Goal: Navigation & Orientation: Find specific page/section

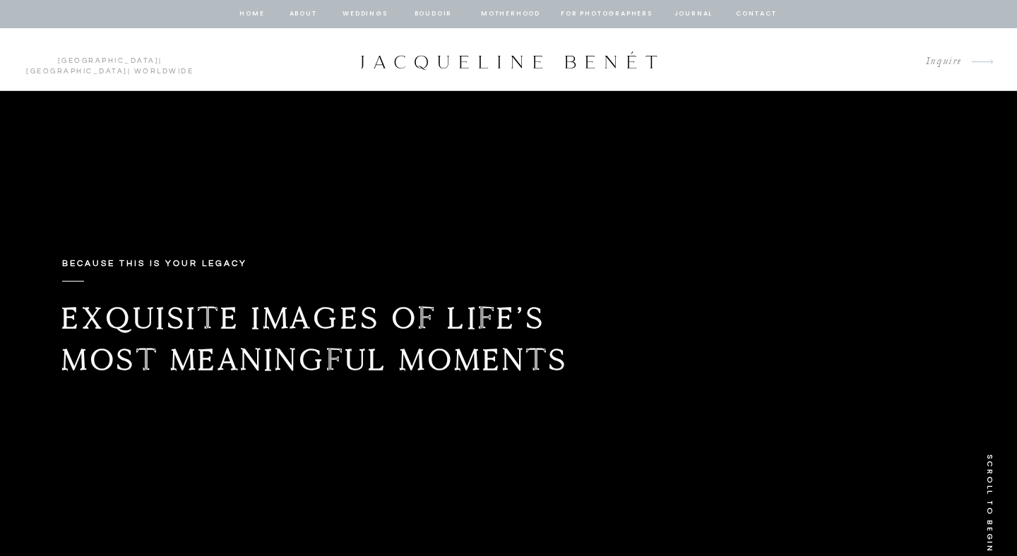
click at [425, 67] on div at bounding box center [509, 60] width 302 height 19
click at [354, 18] on nav "Weddings" at bounding box center [365, 14] width 48 height 13
click at [100, 68] on link "[GEOGRAPHIC_DATA]" at bounding box center [77, 71] width 102 height 7
click at [380, 13] on nav "Weddings" at bounding box center [365, 14] width 48 height 13
